Goal: Contribute content

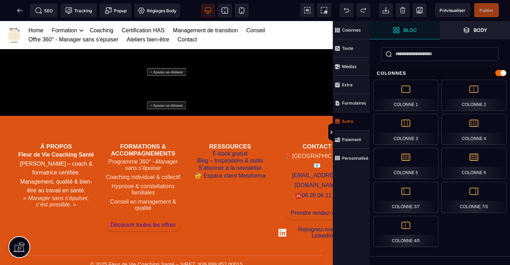
click at [348, 121] on strong "Autre" at bounding box center [347, 121] width 11 height 5
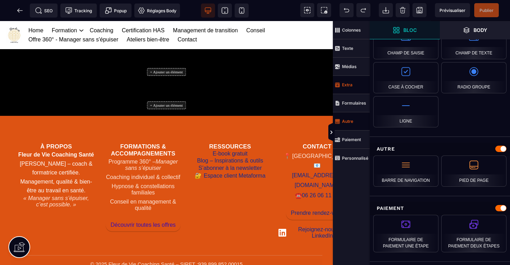
click at [349, 87] on strong "Extra" at bounding box center [347, 84] width 11 height 5
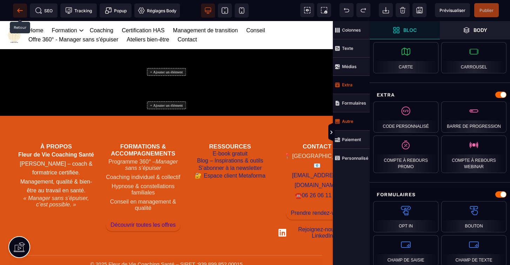
click at [21, 12] on icon at bounding box center [19, 10] width 7 height 7
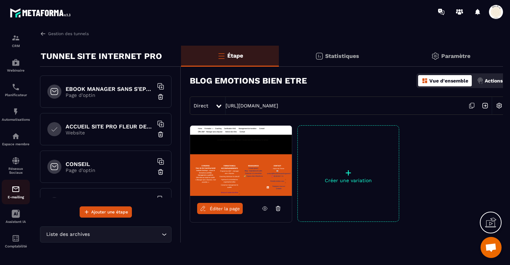
scroll to position [55, 0]
click at [13, 191] on img at bounding box center [16, 189] width 8 height 8
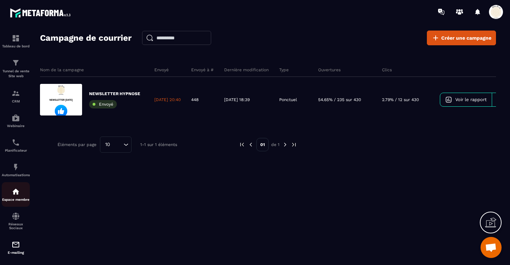
click at [15, 190] on img at bounding box center [16, 191] width 8 height 8
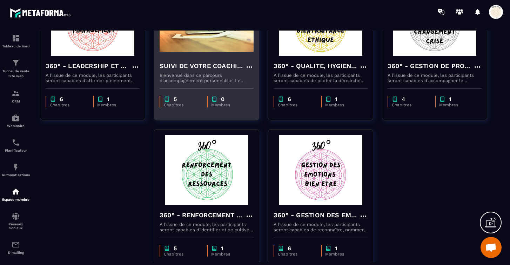
scroll to position [258, 0]
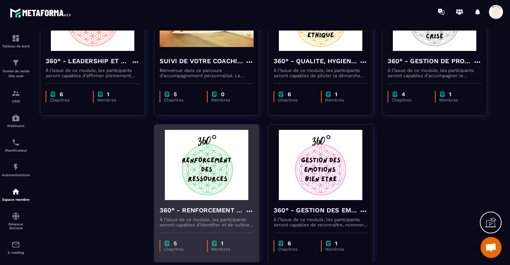
click at [190, 207] on h4 "360° - RENFORCEMENT DES RESSOURCES" at bounding box center [203, 210] width 86 height 10
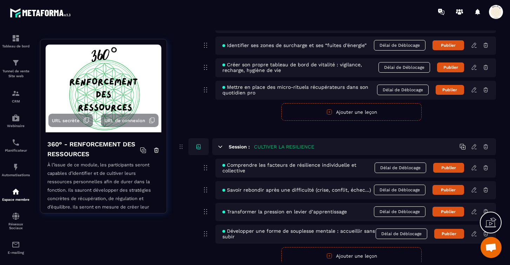
scroll to position [95, 0]
click at [473, 191] on icon at bounding box center [474, 189] width 6 height 6
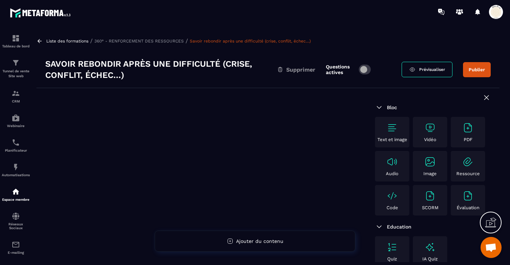
click at [390, 198] on img at bounding box center [392, 195] width 11 height 11
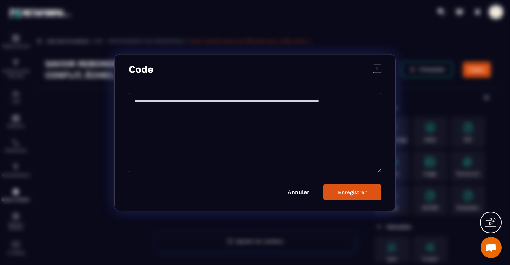
click at [136, 101] on textarea "Modal window" at bounding box center [255, 132] width 253 height 79
paste textarea "**********"
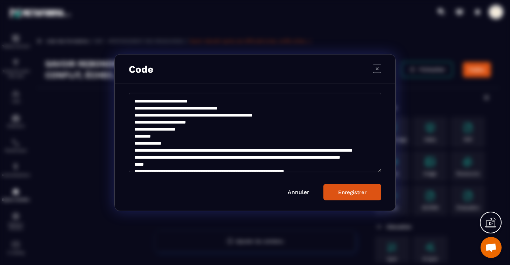
scroll to position [2449, 0]
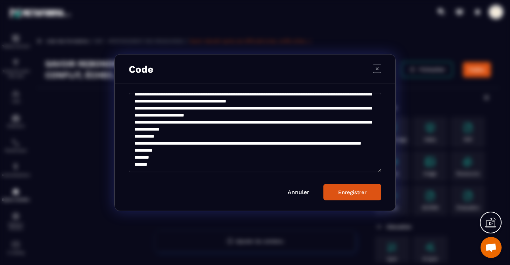
type textarea "**********"
click at [346, 195] on button "Enregistrer" at bounding box center [352, 192] width 58 height 16
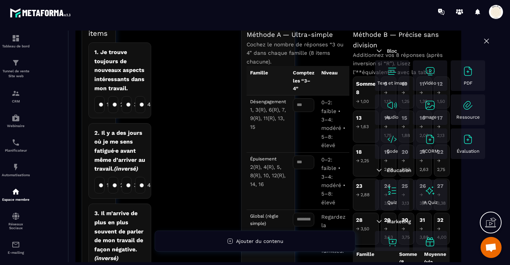
scroll to position [340, 0]
click at [299, 99] on input "number" at bounding box center [303, 106] width 21 height 14
click at [487, 41] on icon at bounding box center [486, 41] width 4 height 4
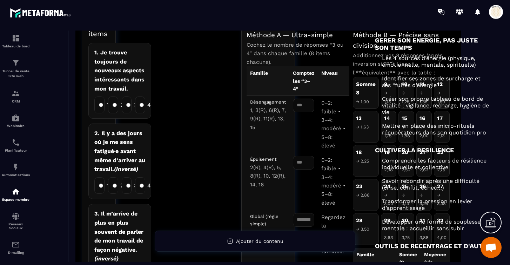
click at [487, 44] on h6 "GERER SON ENERGIE, PAS JUSTE SON TEMPS" at bounding box center [433, 43] width 116 height 15
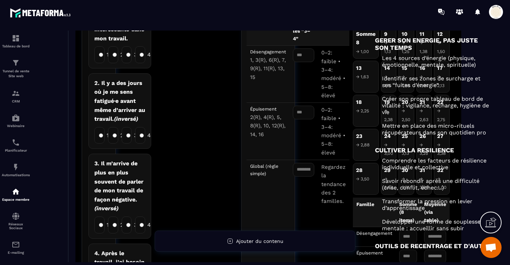
scroll to position [389, 0]
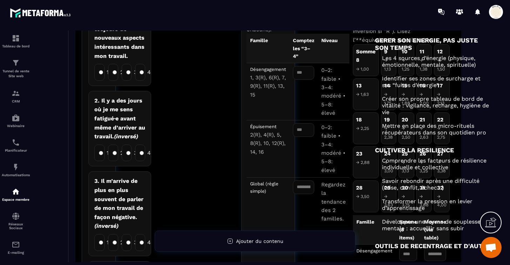
scroll to position [371, 0]
